Goal: Download file/media

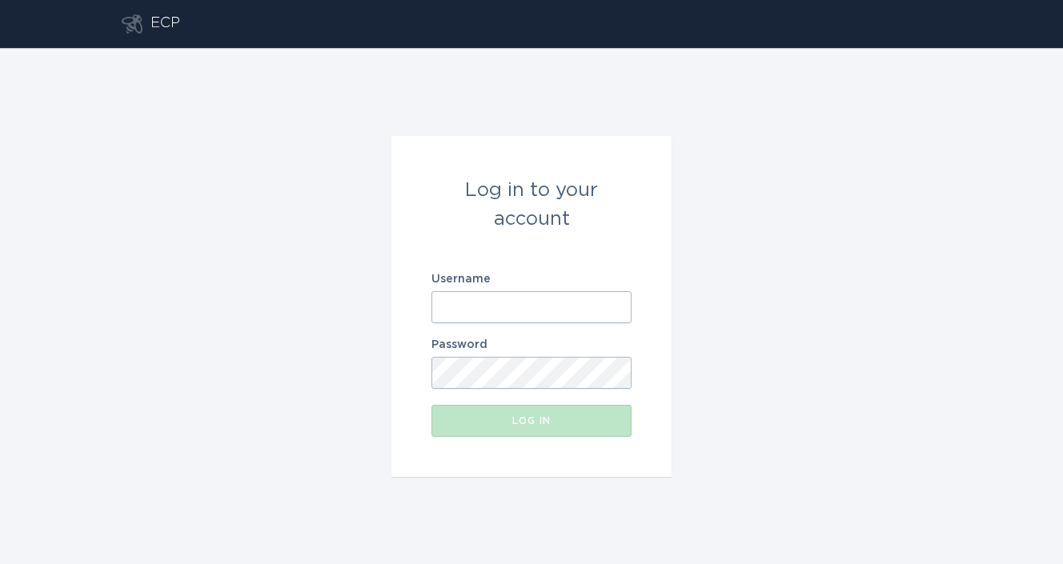
click at [495, 313] on input "Username" at bounding box center [531, 307] width 200 height 32
paste input "[EMAIL_ADDRESS][DOMAIN_NAME]"
type input "[EMAIL_ADDRESS][DOMAIN_NAME]"
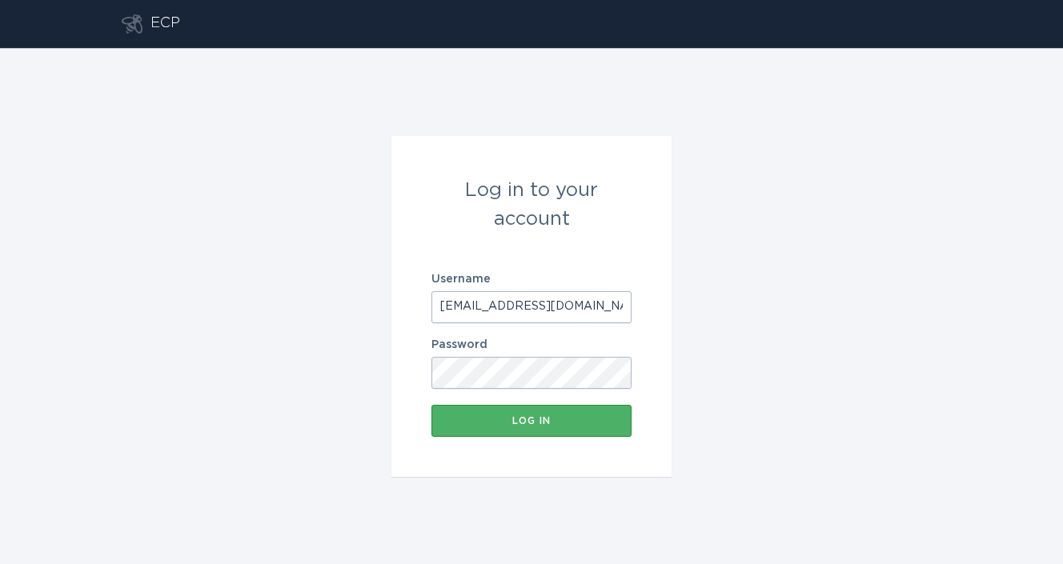
click at [482, 410] on button "Log in" at bounding box center [531, 421] width 200 height 32
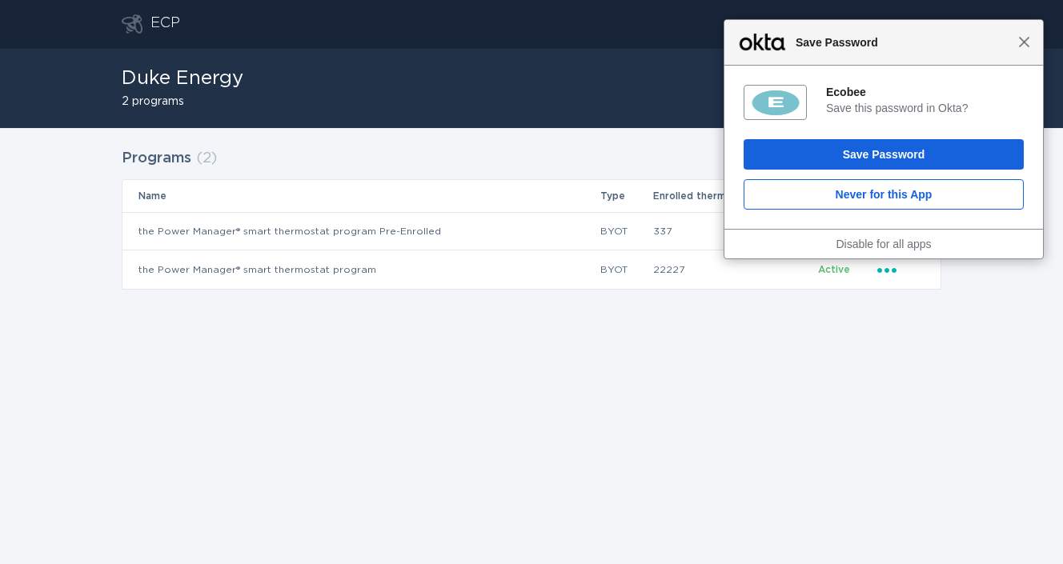
click at [1023, 43] on span "Close" at bounding box center [1024, 42] width 12 height 12
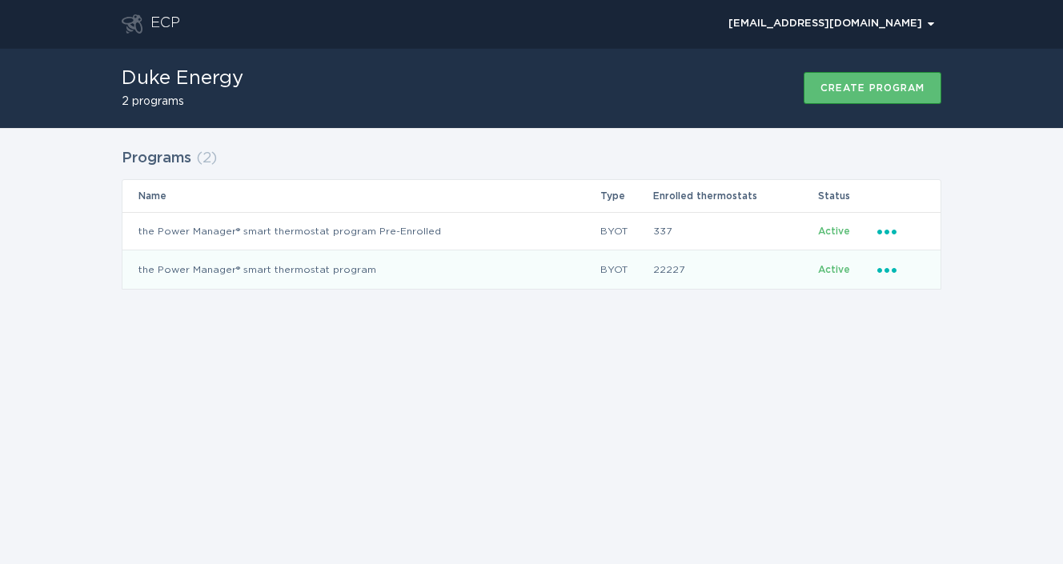
click at [888, 264] on icon "Ellipsis" at bounding box center [888, 268] width 22 height 14
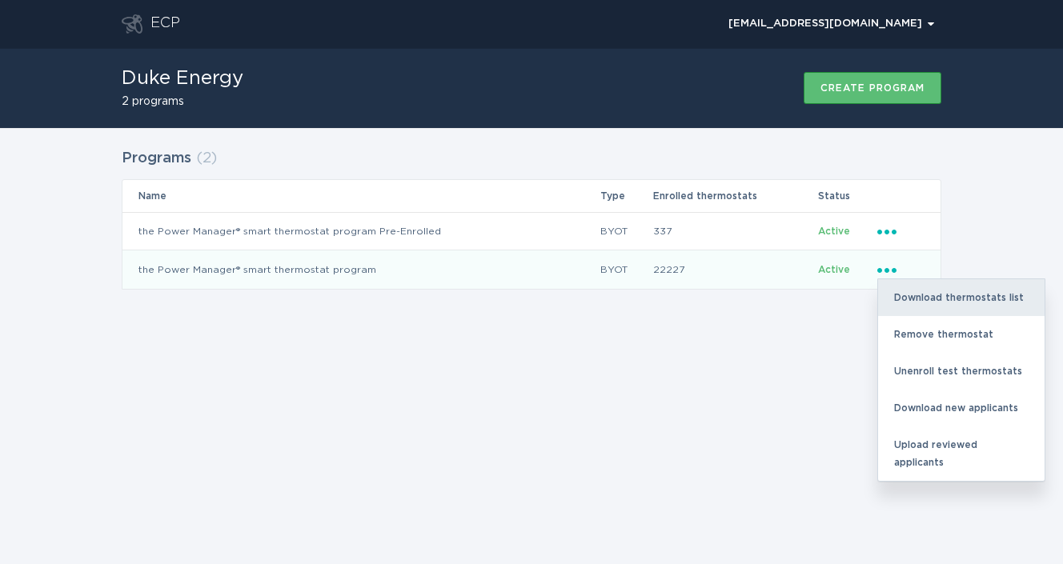
click at [907, 292] on div "Download thermostats list" at bounding box center [961, 297] width 166 height 37
click at [917, 294] on div "Download thermostats list" at bounding box center [961, 297] width 166 height 37
click at [944, 304] on div "Download thermostats list" at bounding box center [961, 297] width 166 height 37
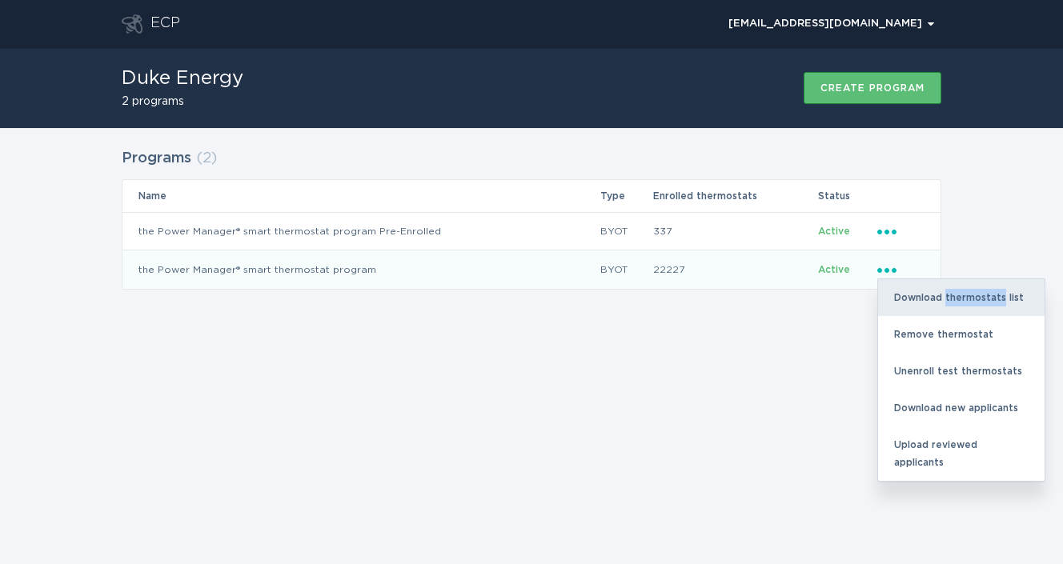
click at [944, 304] on div "Download thermostats list" at bounding box center [961, 297] width 166 height 37
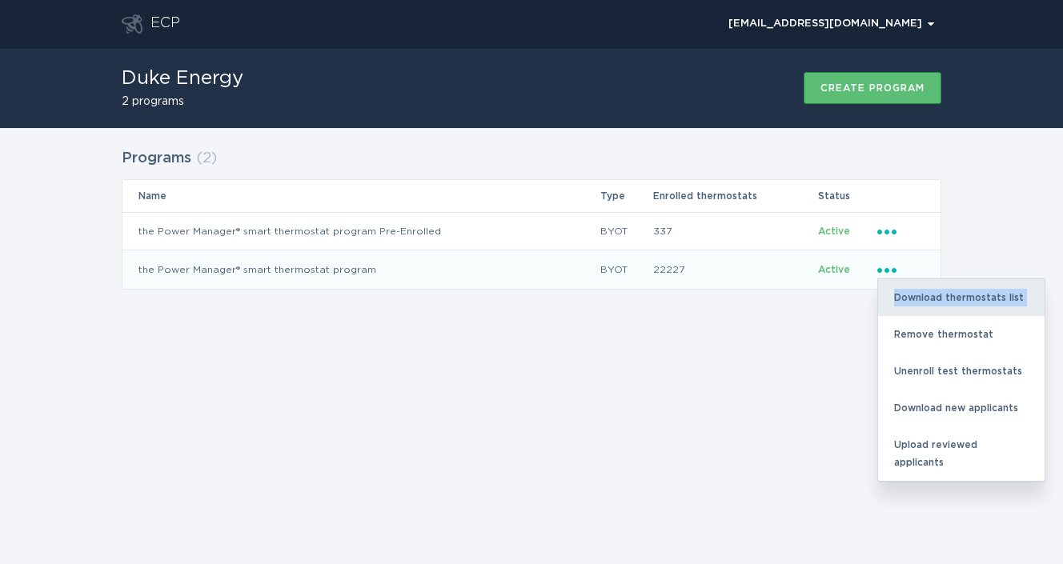
click at [944, 304] on div "Download thermostats list" at bounding box center [961, 297] width 166 height 37
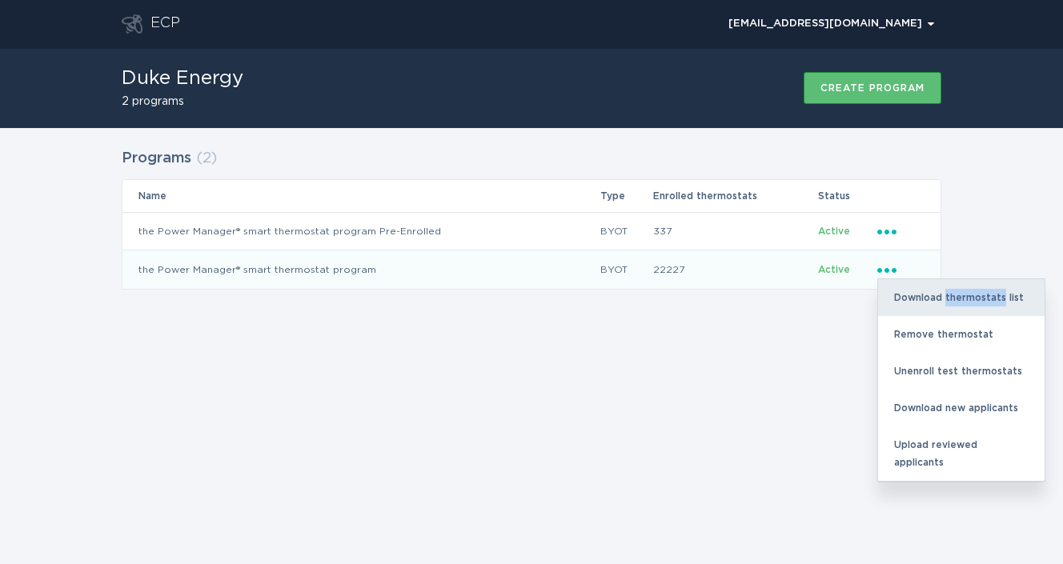
click at [944, 304] on div "Download thermostats list" at bounding box center [961, 297] width 166 height 37
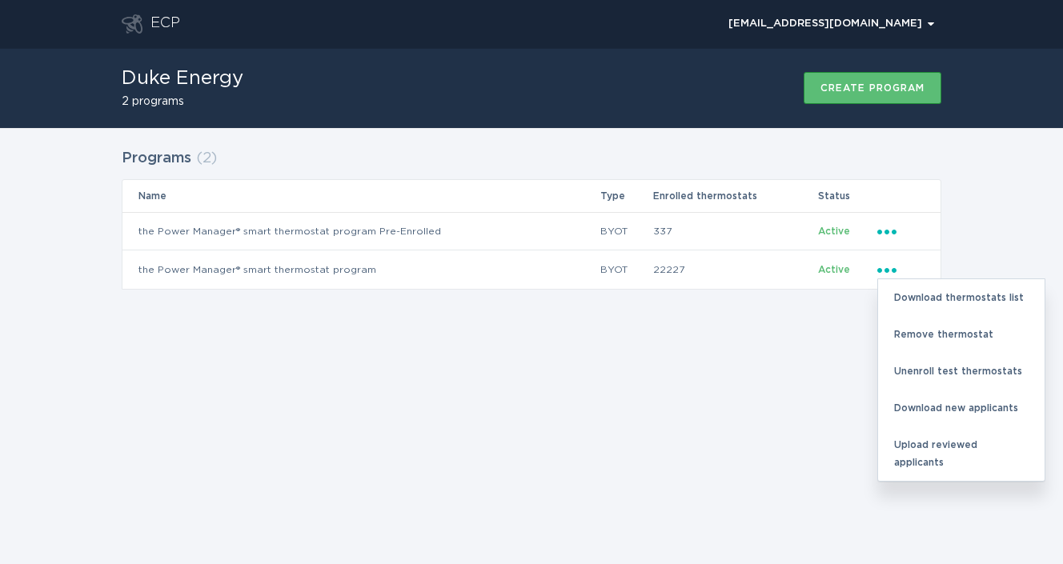
click at [839, 324] on div "Programs ( 2 ) Name Type Enrolled thermostats Status the Power Manager® smart t…" at bounding box center [531, 229] width 1063 height 202
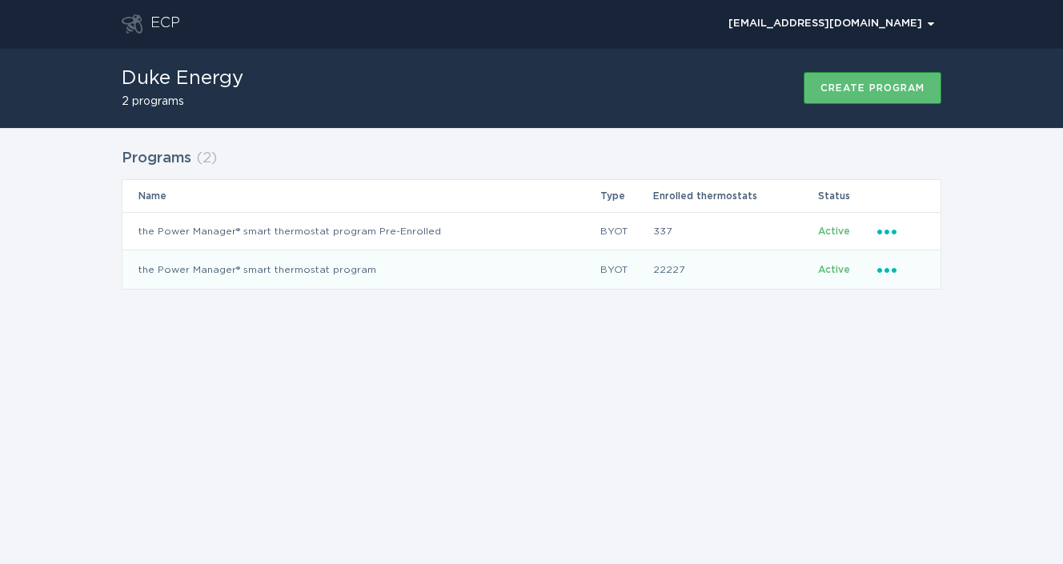
click at [893, 261] on icon "Ellipsis" at bounding box center [888, 268] width 22 height 14
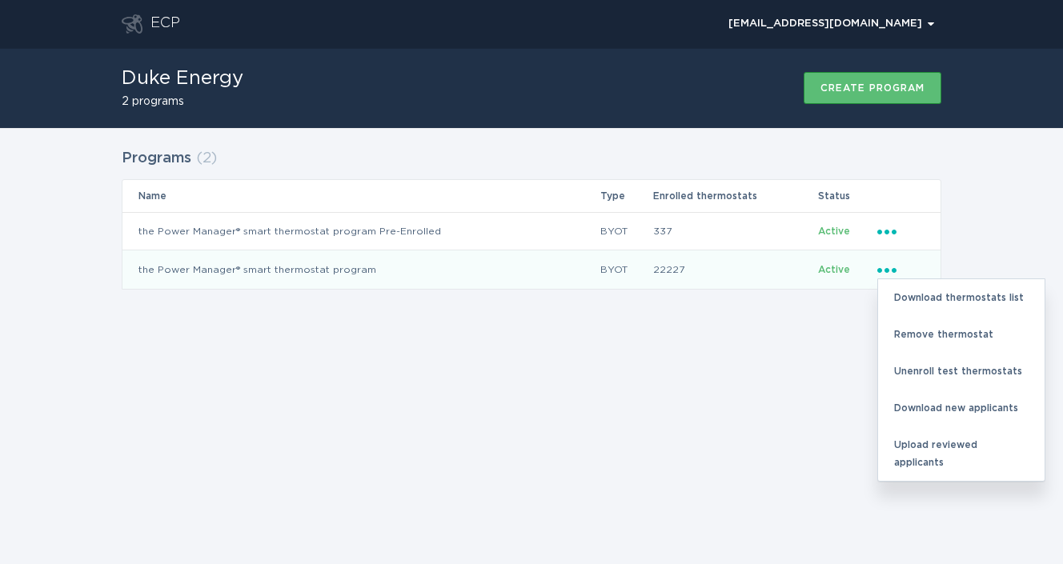
click at [891, 259] on td "Ellipsis Download thermostats list Remove thermostat Unenroll test thermostats …" at bounding box center [908, 269] width 64 height 38
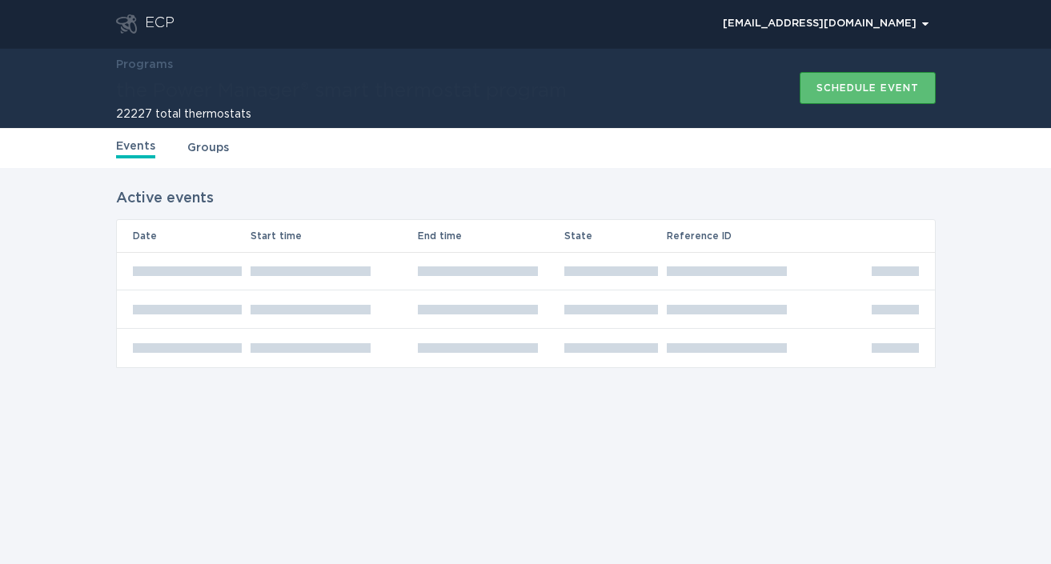
click at [888, 252] on th "Table Headers" at bounding box center [903, 236] width 64 height 32
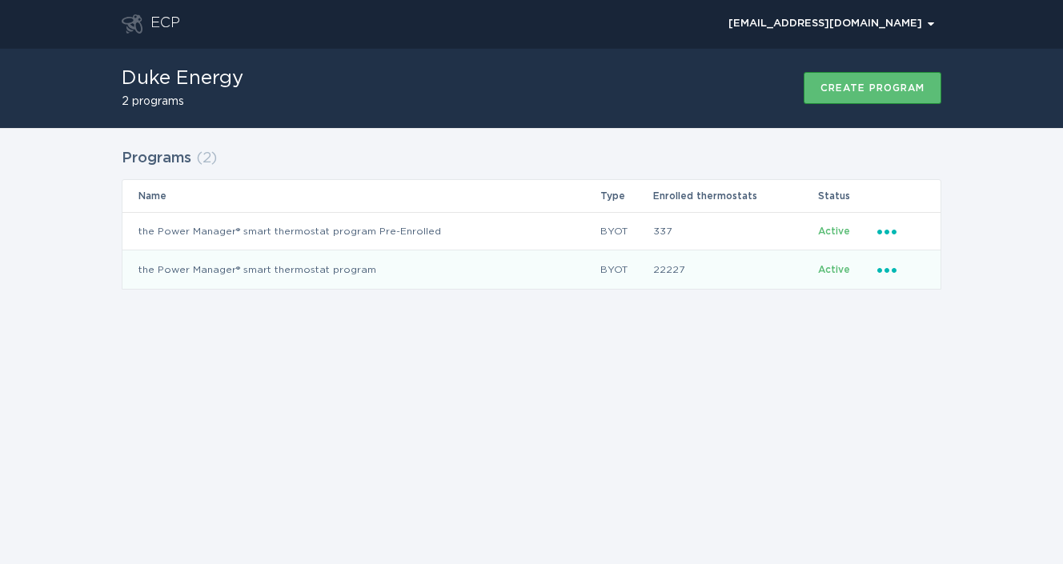
click at [907, 284] on td "Ellipsis" at bounding box center [908, 269] width 64 height 38
click at [873, 275] on td "Active" at bounding box center [847, 269] width 60 height 38
click at [887, 275] on div "Ellipsis" at bounding box center [900, 270] width 47 height 18
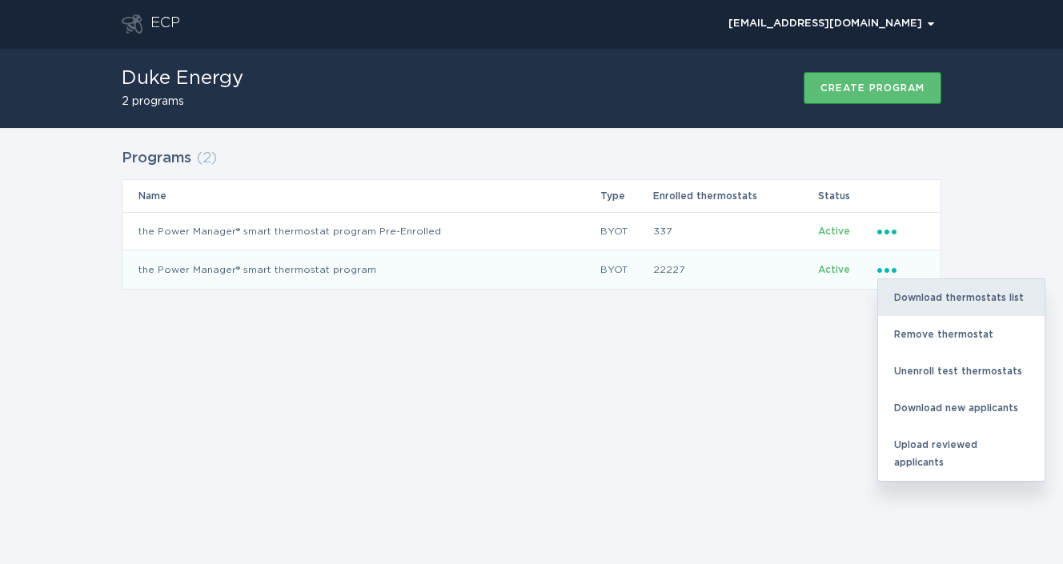
click at [893, 290] on div "Download thermostats list" at bounding box center [961, 297] width 166 height 37
click at [890, 290] on div "Download thermostats list" at bounding box center [961, 297] width 166 height 37
click at [940, 302] on div "Download thermostats list" at bounding box center [961, 297] width 166 height 37
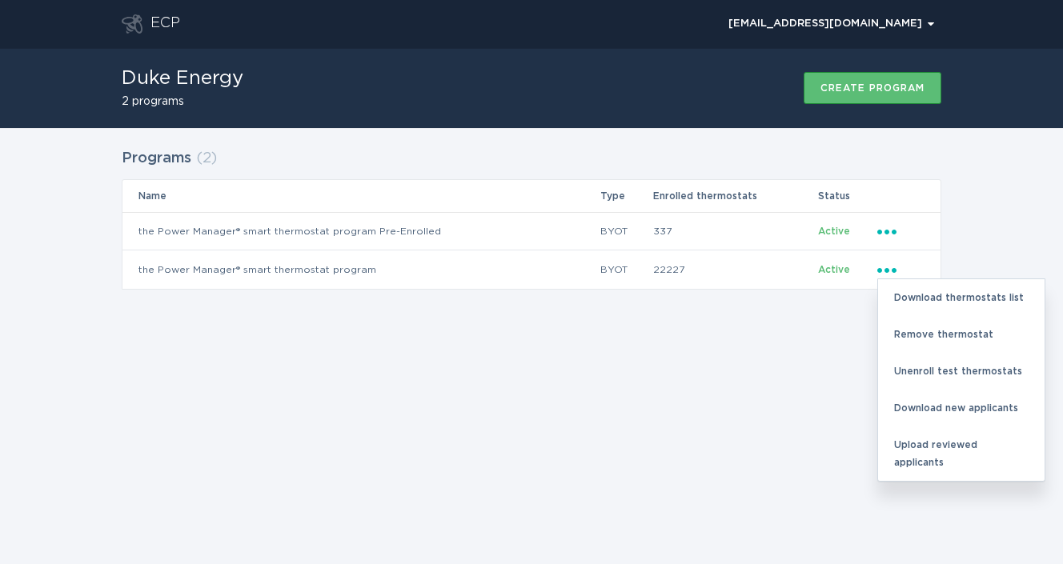
click at [927, 479] on div "ECP [EMAIL_ADDRESS][DOMAIN_NAME] Chevron Duke Energy 2 programs Create program …" at bounding box center [531, 282] width 1063 height 564
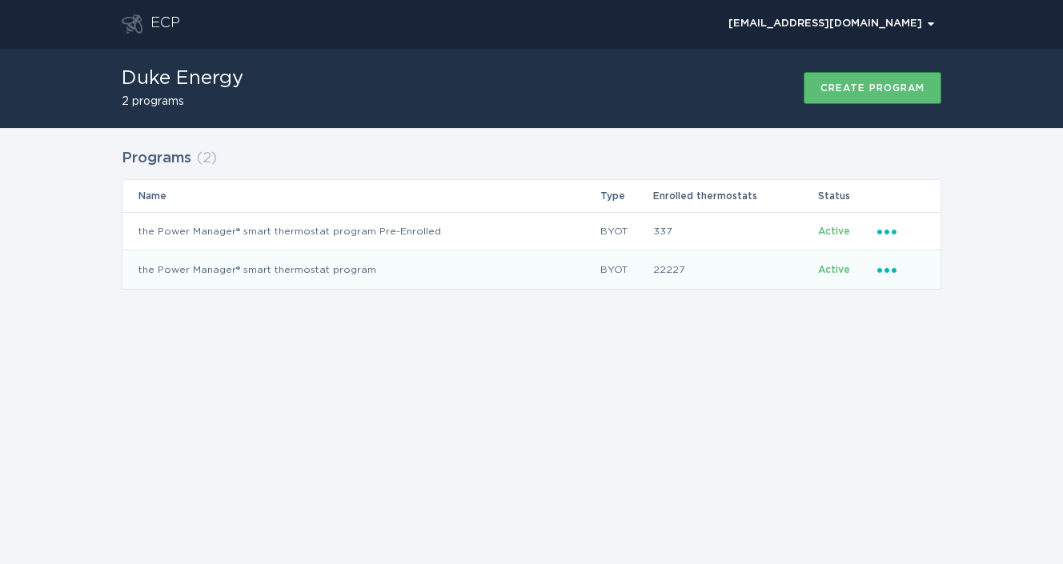
click at [885, 264] on icon "Ellipsis" at bounding box center [888, 268] width 22 height 14
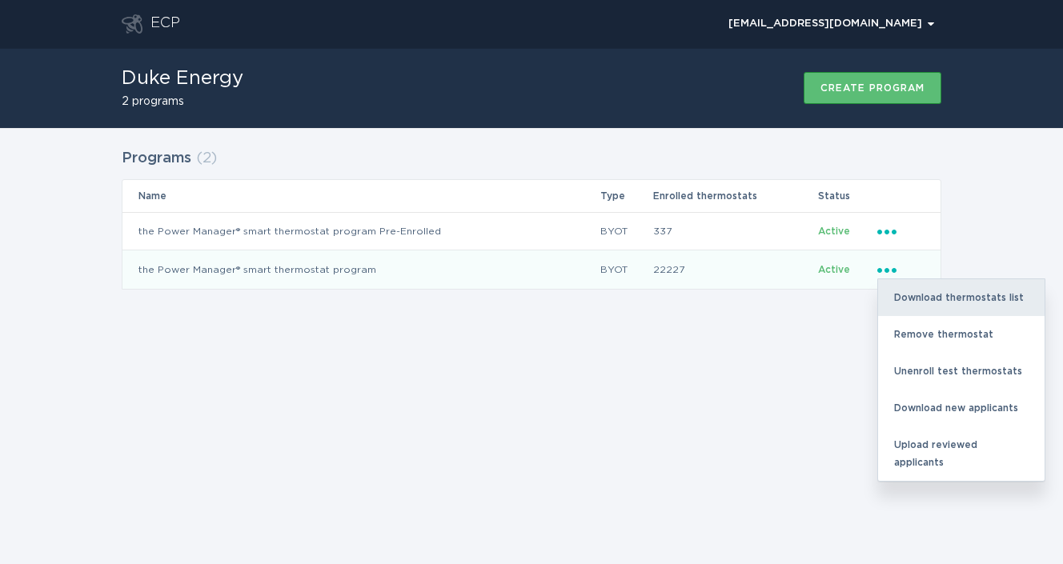
click at [917, 298] on div "Download thermostats list" at bounding box center [961, 297] width 166 height 37
click at [960, 299] on div "Download thermostats list" at bounding box center [961, 297] width 166 height 37
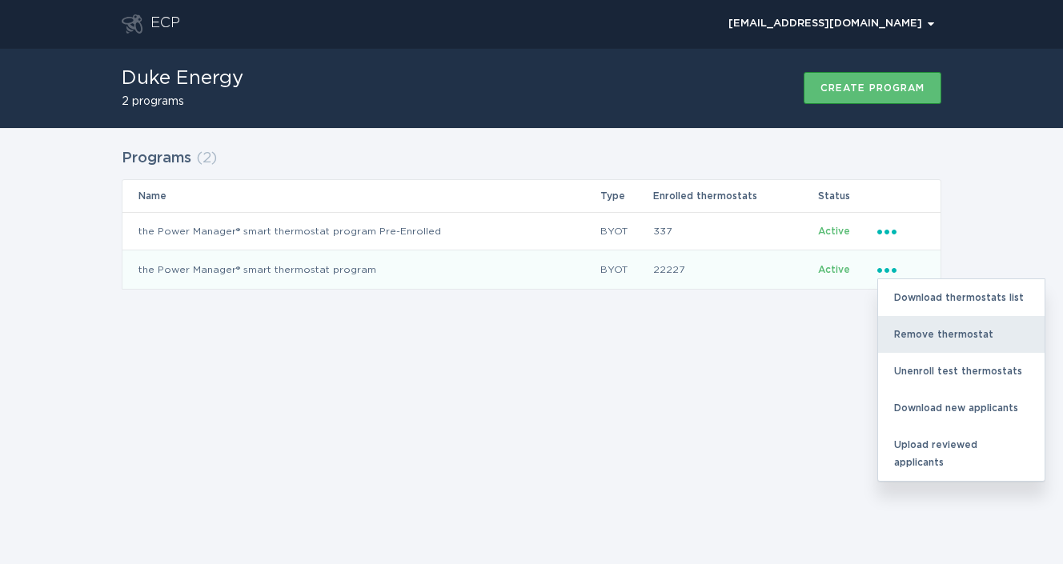
click at [947, 334] on div "Remove thermostat" at bounding box center [961, 334] width 166 height 37
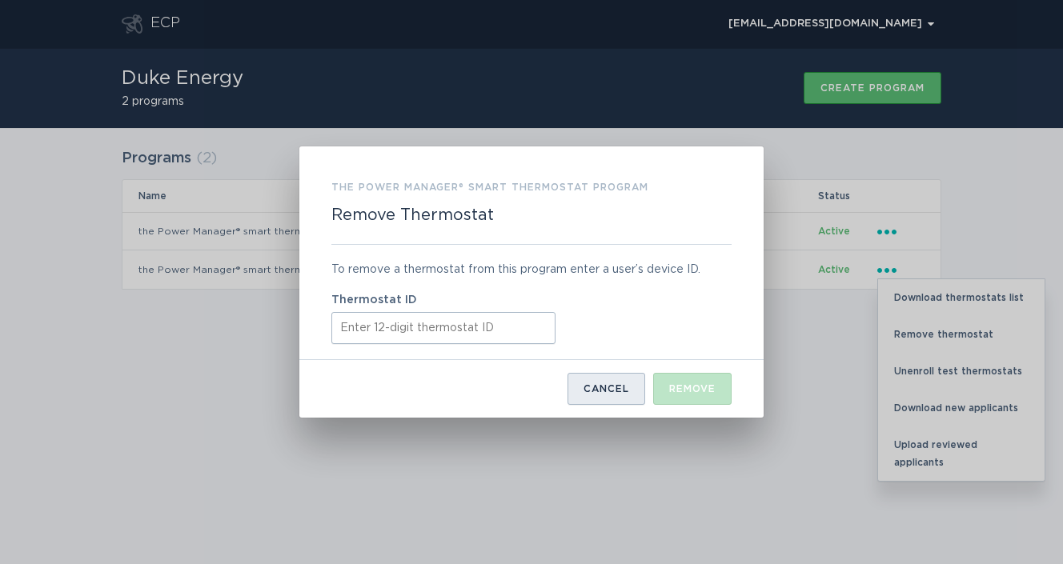
click at [626, 388] on div "Cancel" at bounding box center [606, 389] width 46 height 10
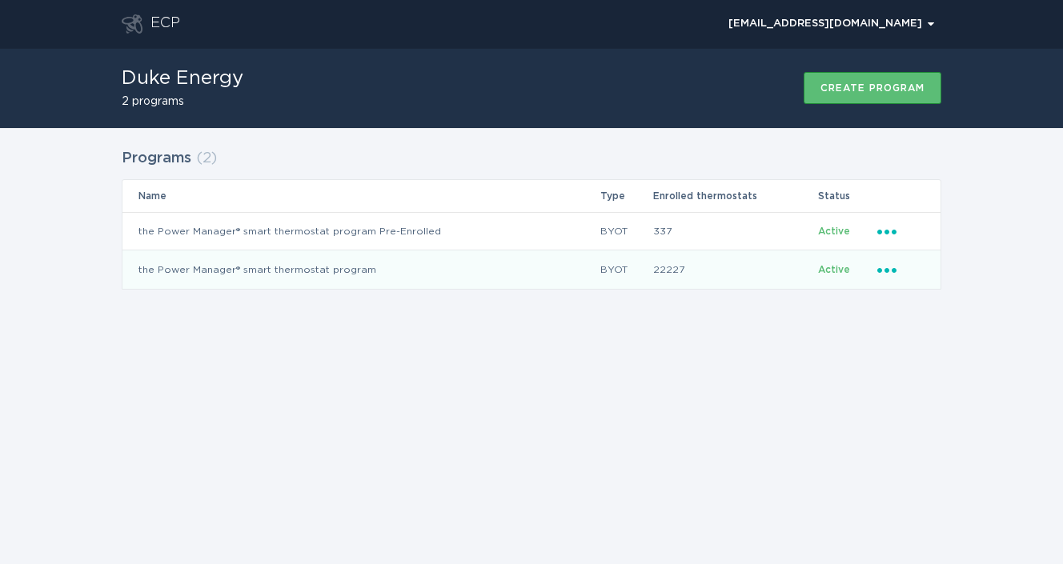
click at [894, 268] on icon "Popover menu" at bounding box center [886, 270] width 19 height 5
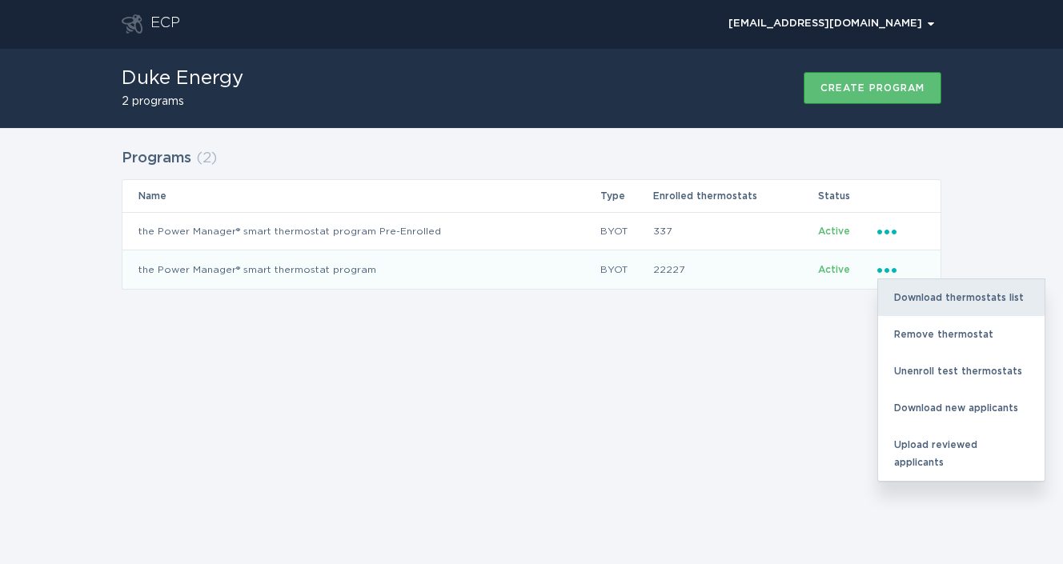
click at [937, 298] on div "Download thermostats list" at bounding box center [961, 297] width 166 height 37
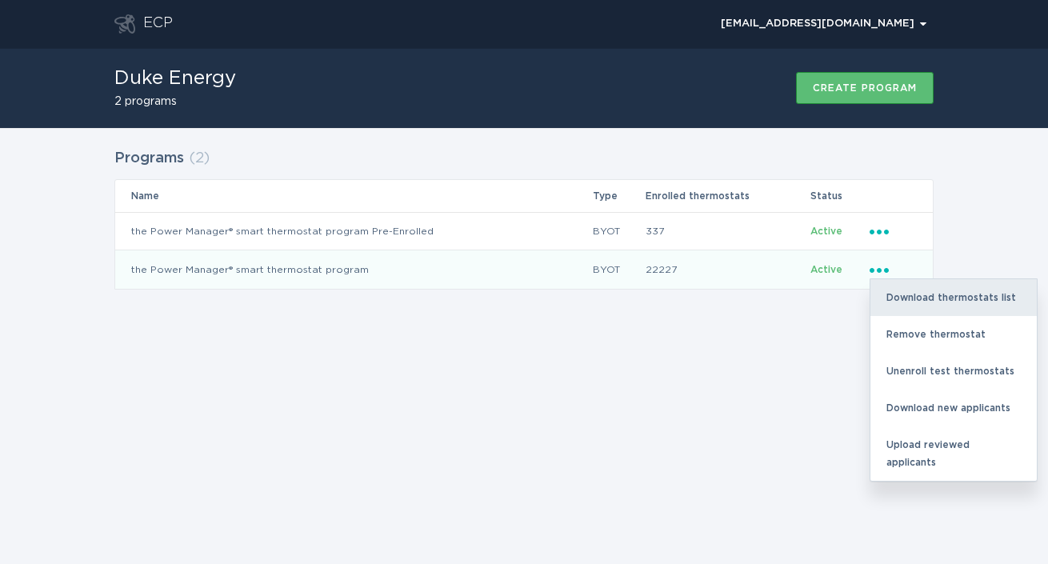
click at [971, 296] on div "Download thermostats list" at bounding box center [954, 297] width 166 height 37
click at [923, 290] on div "Download thermostats list" at bounding box center [954, 297] width 166 height 37
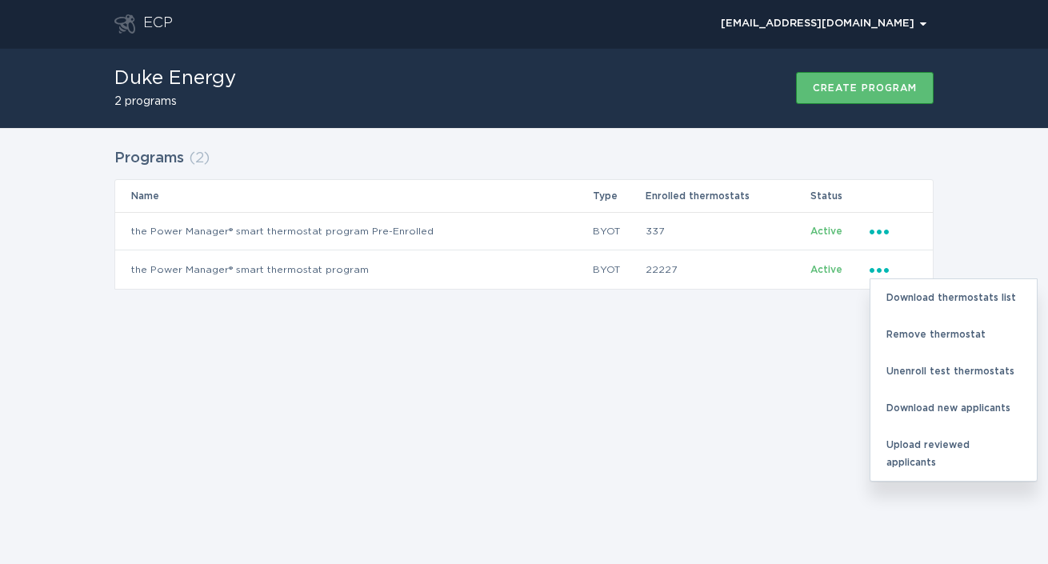
click at [775, 330] on div "ECP [EMAIL_ADDRESS][DOMAIN_NAME] Chevron Duke Energy 2 programs Create program …" at bounding box center [524, 282] width 1048 height 564
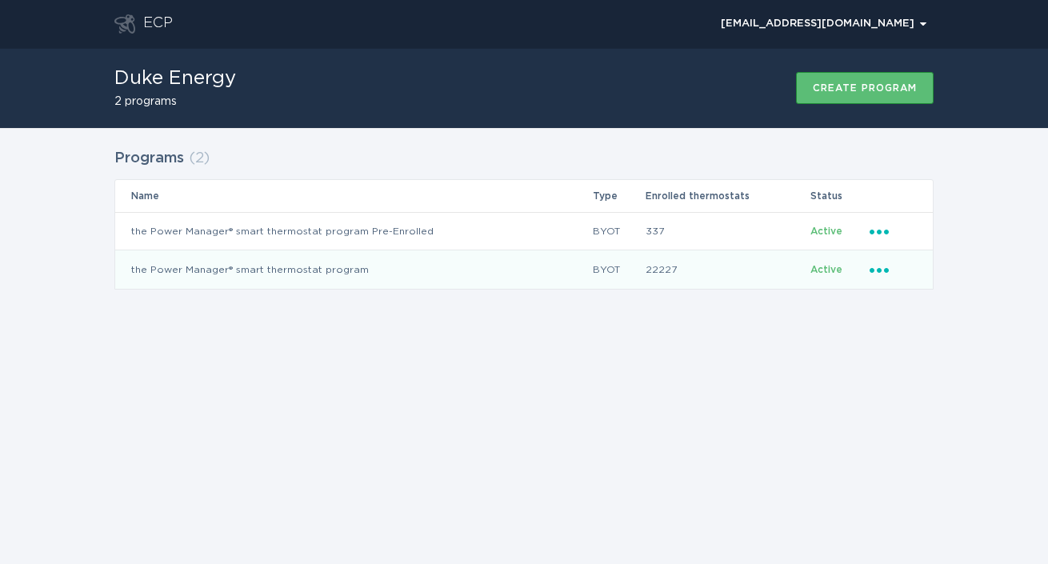
click at [886, 276] on div "Ellipsis" at bounding box center [893, 270] width 47 height 18
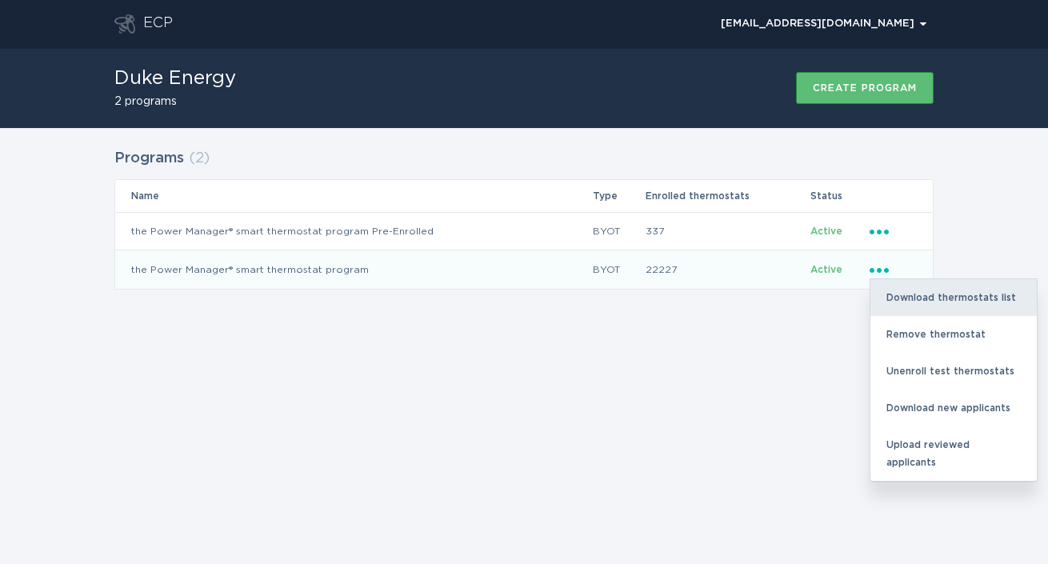
click at [903, 293] on div "Download thermostats list" at bounding box center [954, 297] width 166 height 37
click at [944, 288] on div "Download thermostats list" at bounding box center [954, 297] width 166 height 37
